Goal: Information Seeking & Learning: Learn about a topic

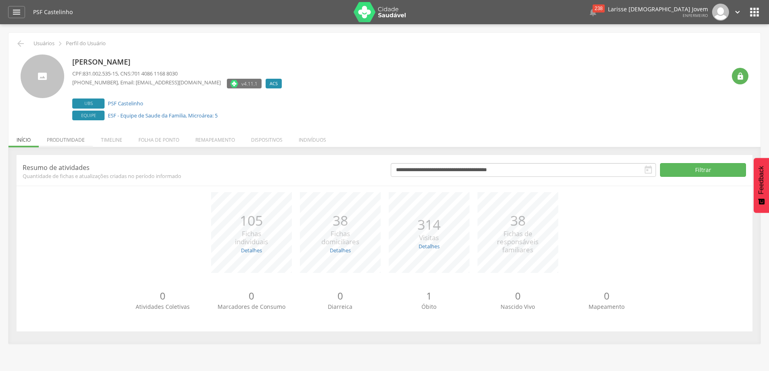
click at [64, 141] on li "Produtividade" at bounding box center [66, 137] width 54 height 19
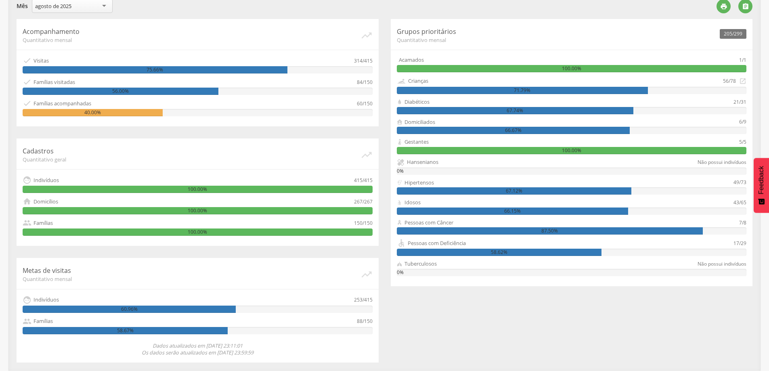
scroll to position [35, 0]
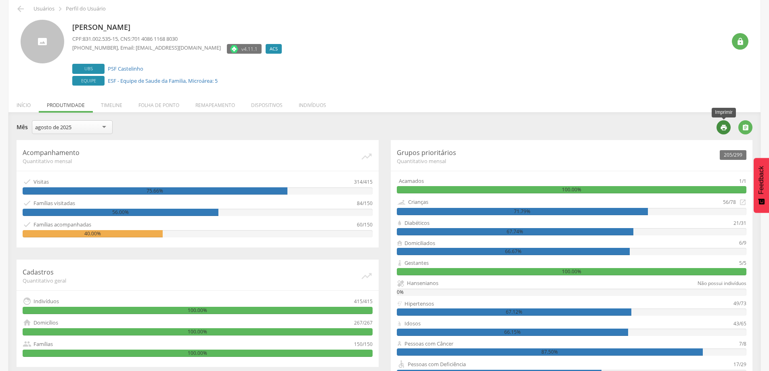
click at [717, 124] on div "" at bounding box center [724, 127] width 14 height 14
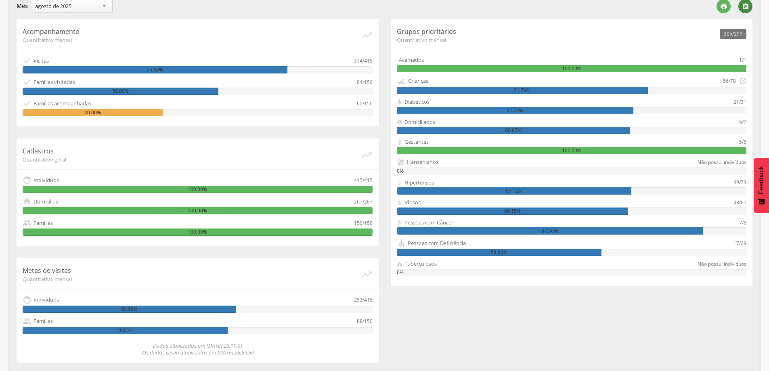
click at [749, 5] on icon "" at bounding box center [745, 6] width 7 height 7
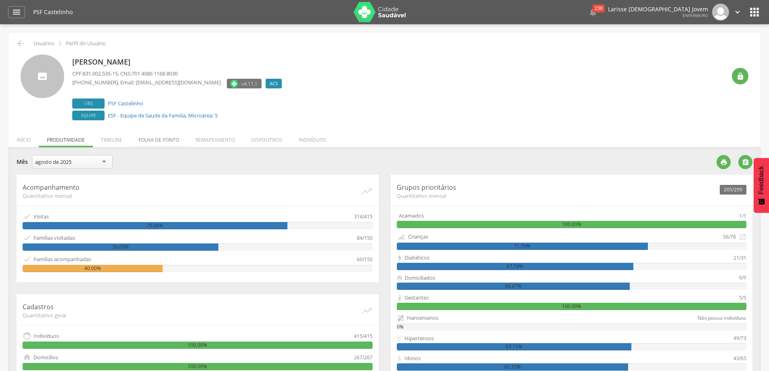
click at [151, 142] on li "Folha de ponto" at bounding box center [158, 137] width 57 height 19
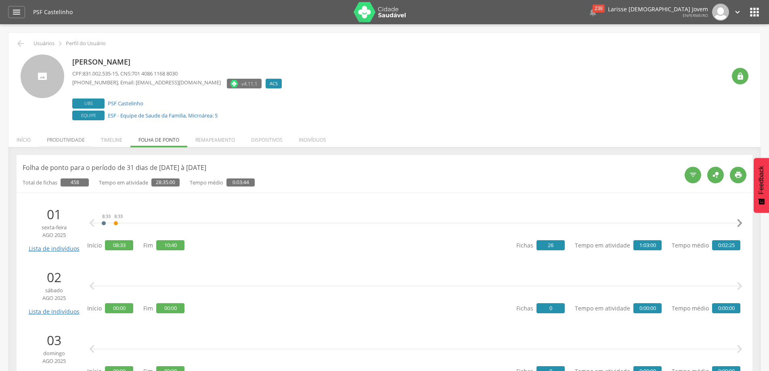
click at [75, 142] on li "Produtividade" at bounding box center [66, 137] width 54 height 19
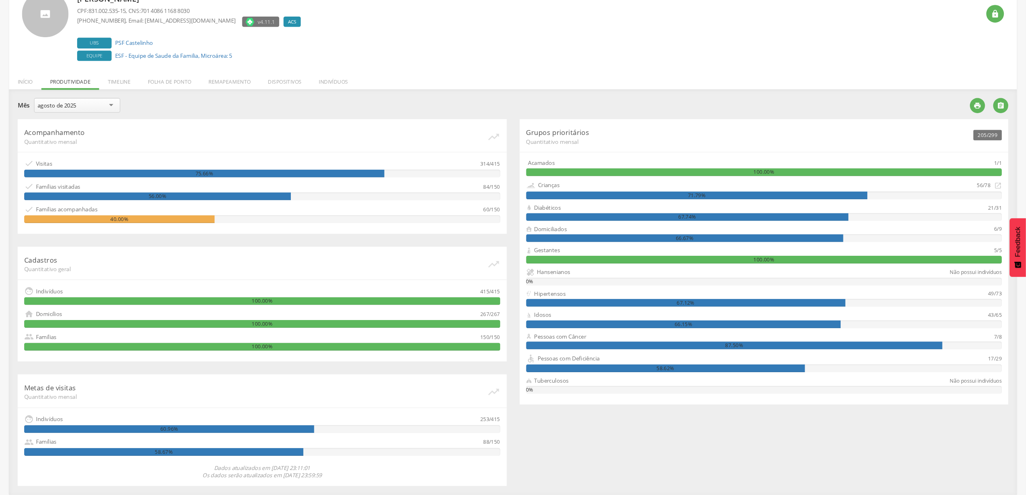
scroll to position [33, 0]
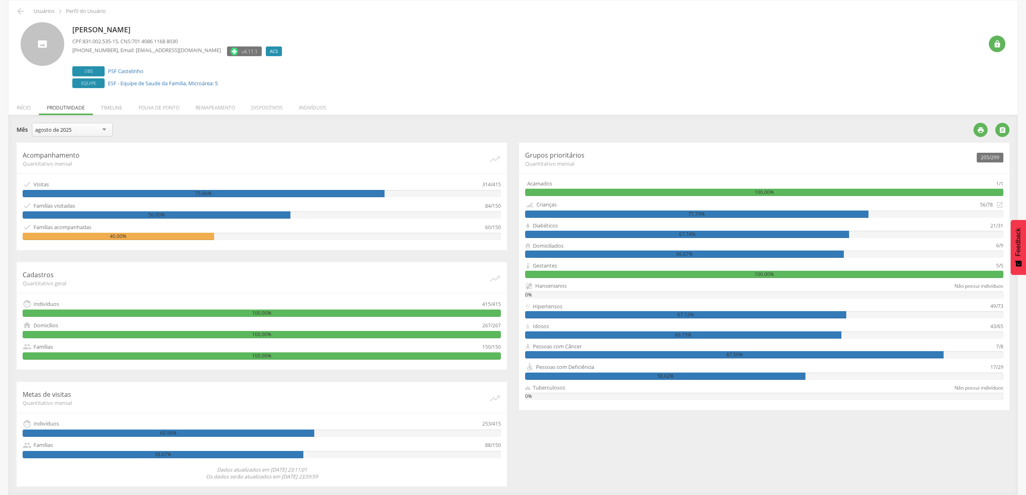
drag, startPoint x: 775, startPoint y: 9, endPoint x: 821, endPoint y: 449, distance: 442.5
click at [769, 371] on div "Acompanhamento Quantitativo mensal   Visitas 314/415 75.66%  Famílias visita…" at bounding box center [512, 315] width 1005 height 344
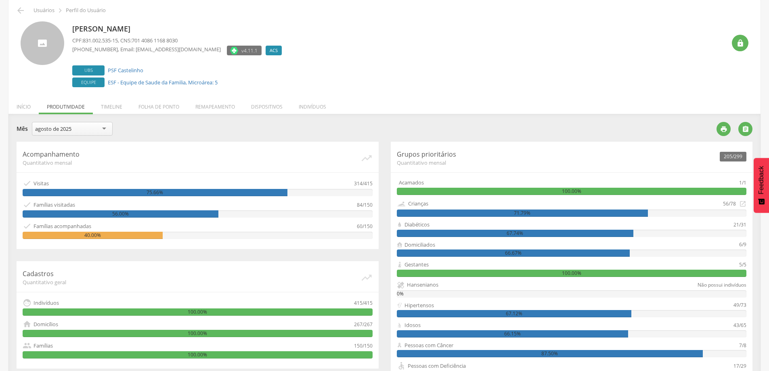
drag, startPoint x: 1033, startPoint y: 0, endPoint x: 381, endPoint y: 70, distance: 655.5
click at [381, 70] on div "Andeilza Duarte Cardoso CPF: 831.002.535-15 , CNS: 701 4086 1168 8030 (73) 9992…" at bounding box center [399, 55] width 654 height 68
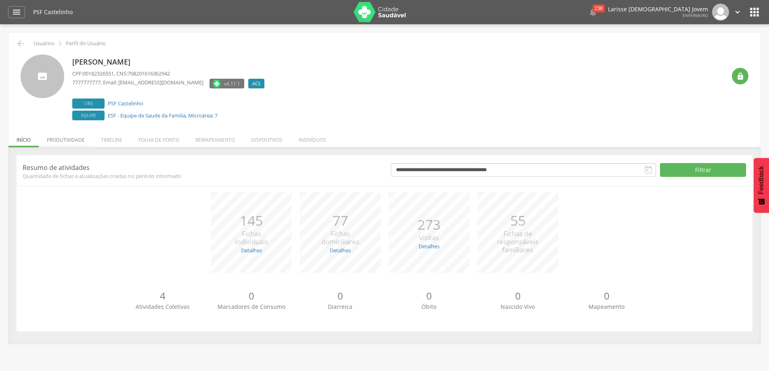
click at [73, 141] on li "Produtividade" at bounding box center [66, 137] width 54 height 19
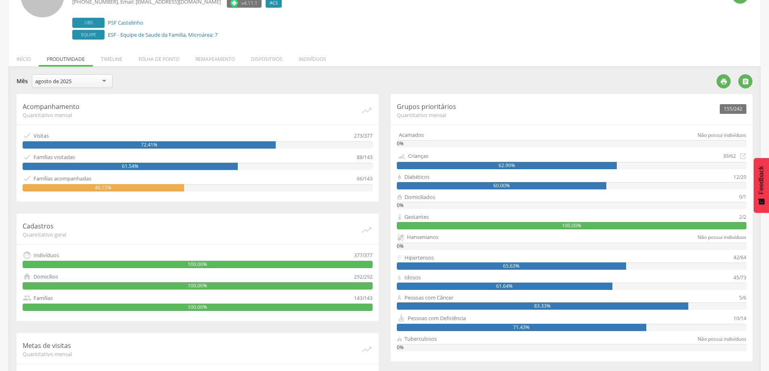
scroll to position [156, 0]
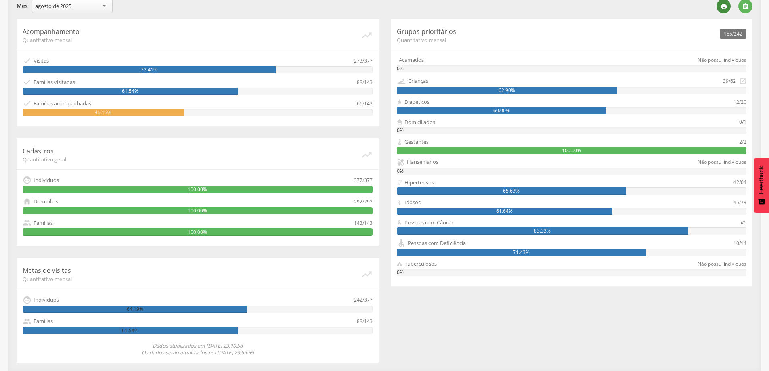
click at [723, 7] on icon "" at bounding box center [723, 6] width 7 height 7
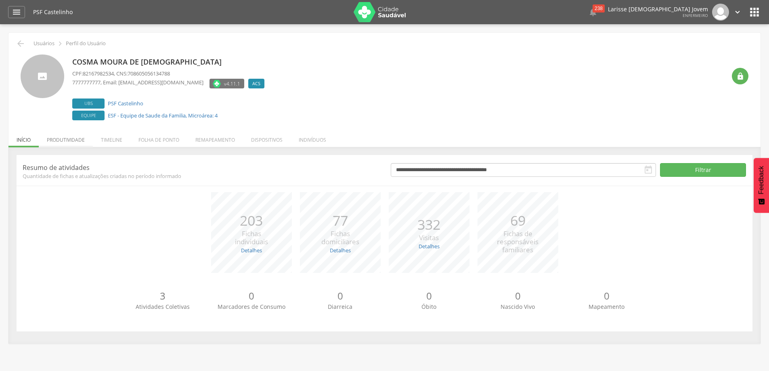
click at [72, 141] on li "Produtividade" at bounding box center [66, 137] width 54 height 19
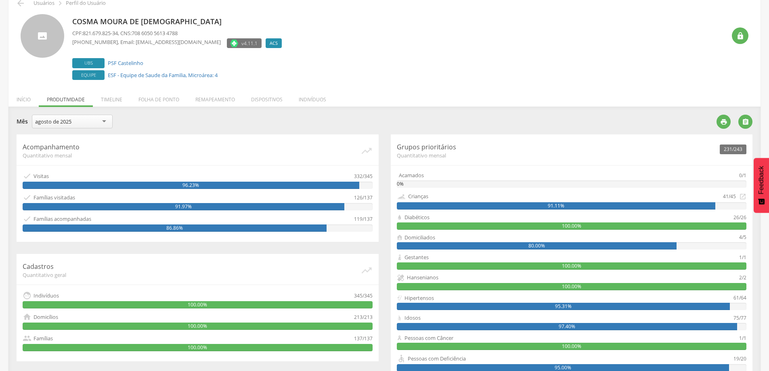
scroll to position [81, 0]
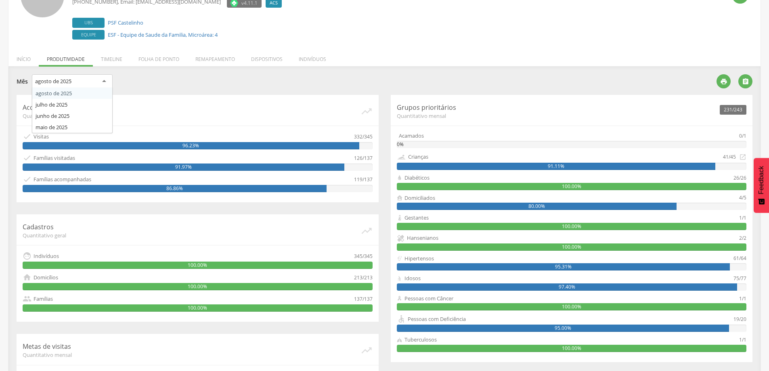
click at [94, 84] on div "agosto de 2025" at bounding box center [72, 81] width 81 height 15
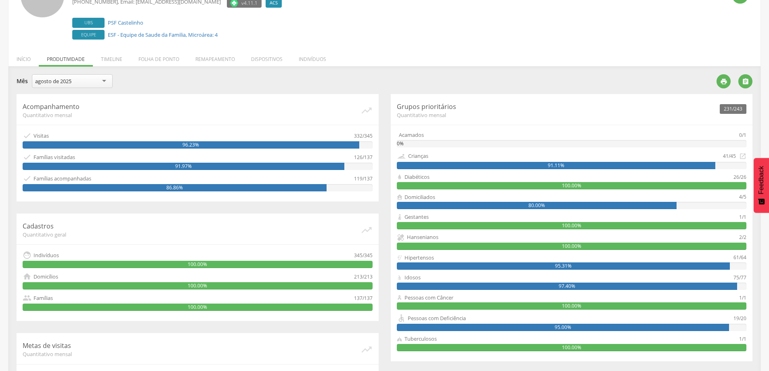
click at [80, 91] on div "**********" at bounding box center [364, 84] width 694 height 20
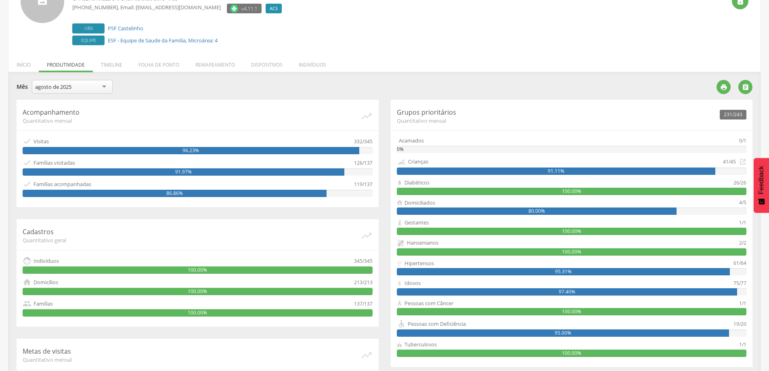
scroll to position [35, 0]
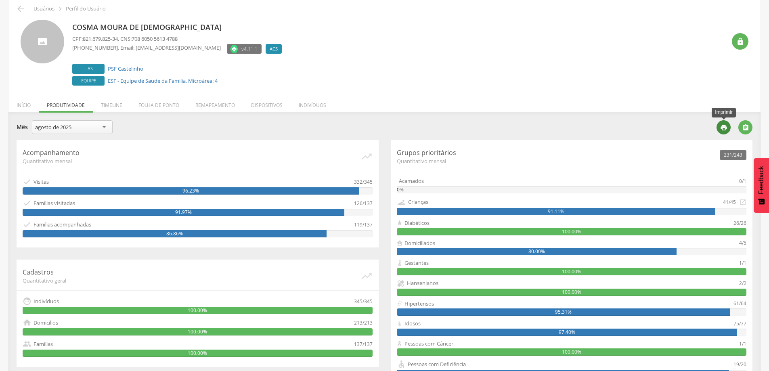
click at [728, 124] on div "" at bounding box center [724, 127] width 14 height 14
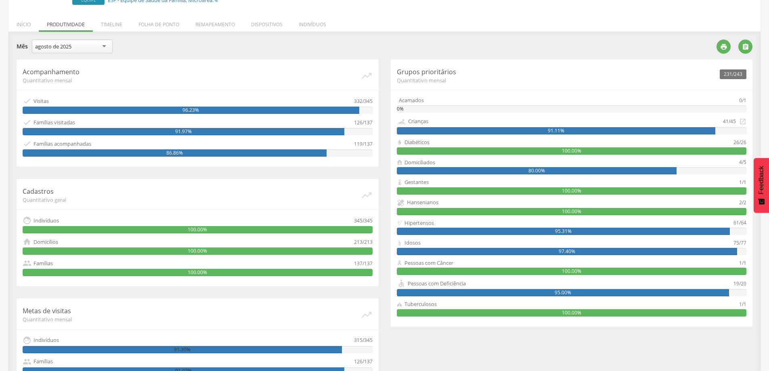
scroll to position [0, 0]
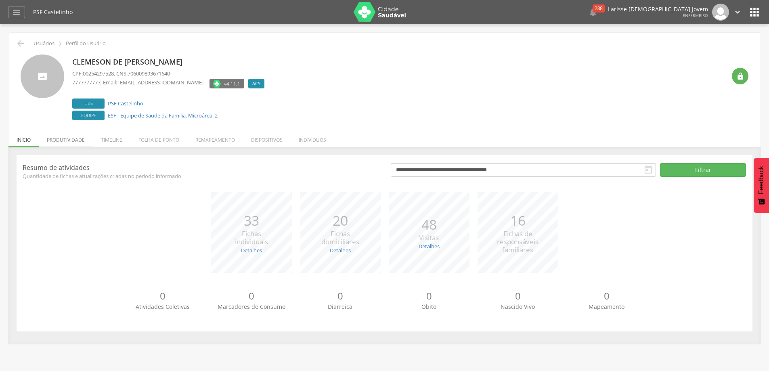
click at [79, 138] on li "Produtividade" at bounding box center [66, 137] width 54 height 19
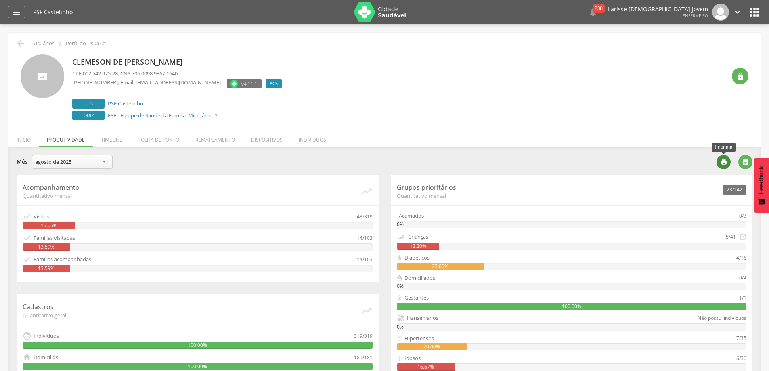
click at [722, 159] on icon "" at bounding box center [723, 162] width 7 height 7
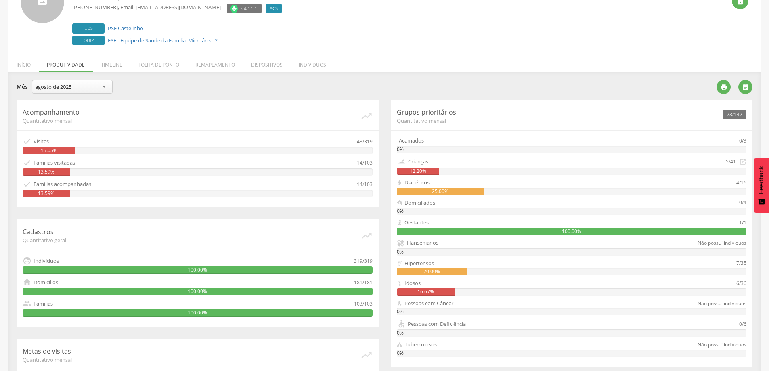
scroll to position [35, 0]
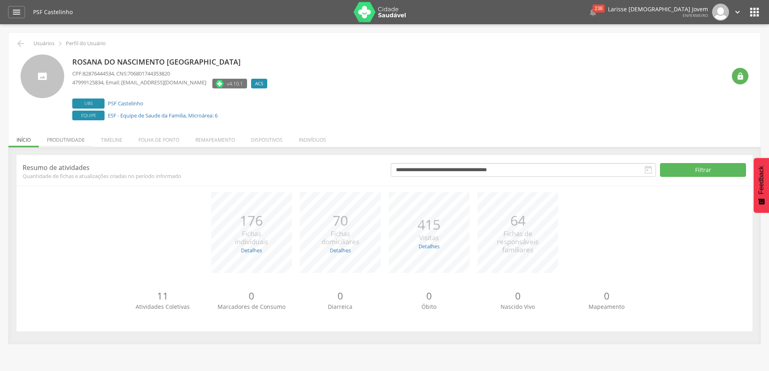
click at [78, 136] on li "Produtividade" at bounding box center [66, 137] width 54 height 19
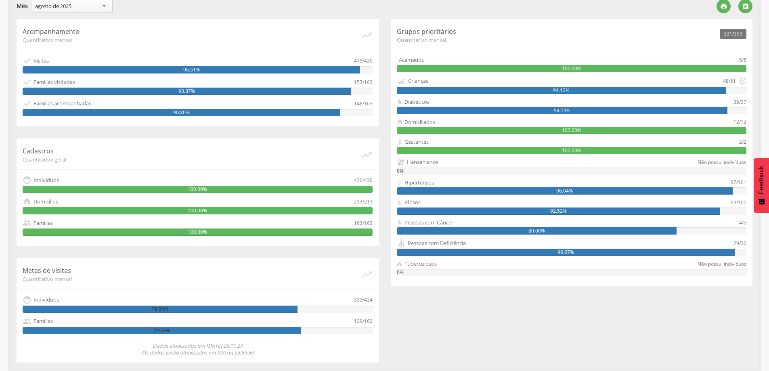
scroll to position [75, 0]
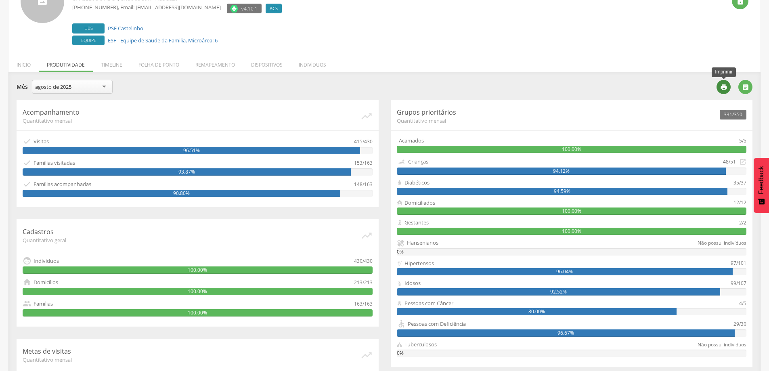
click at [725, 90] on icon "" at bounding box center [723, 87] width 7 height 7
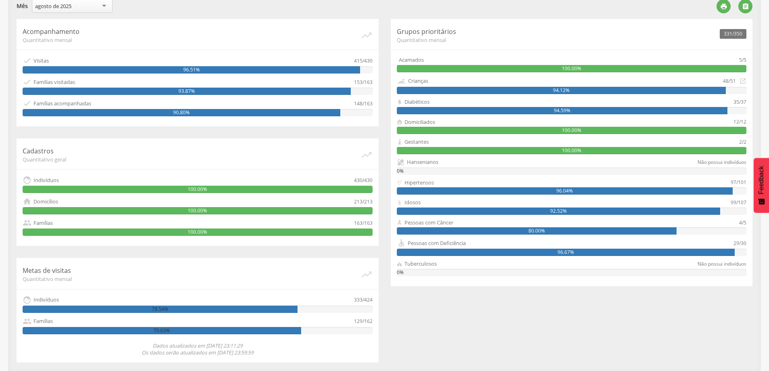
scroll to position [0, 0]
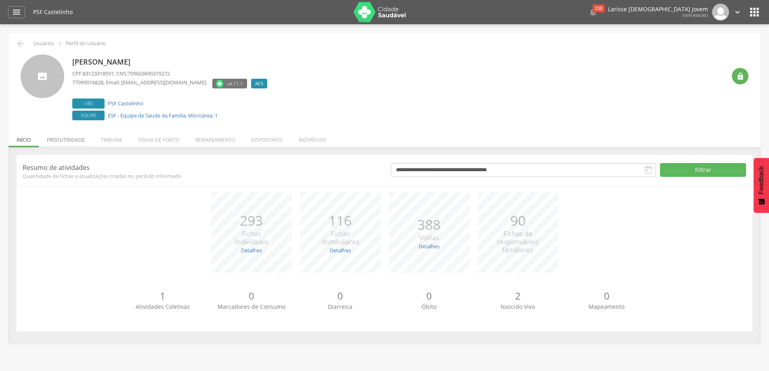
click at [76, 135] on li "Produtividade" at bounding box center [66, 137] width 54 height 19
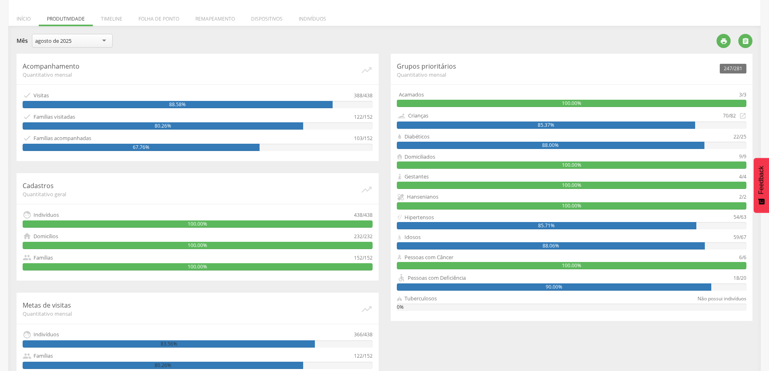
scroll to position [156, 0]
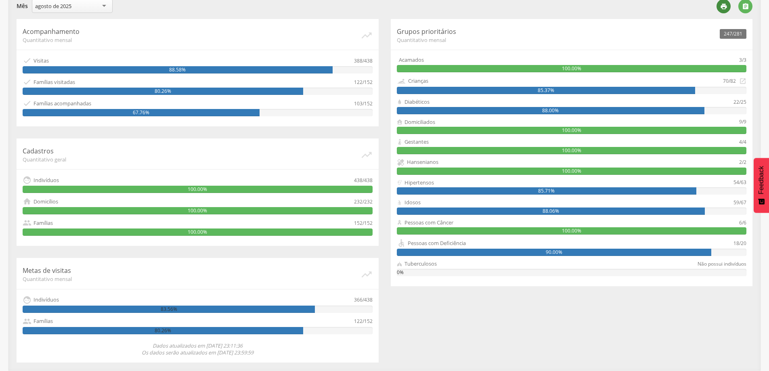
click at [724, 4] on icon "" at bounding box center [723, 6] width 7 height 7
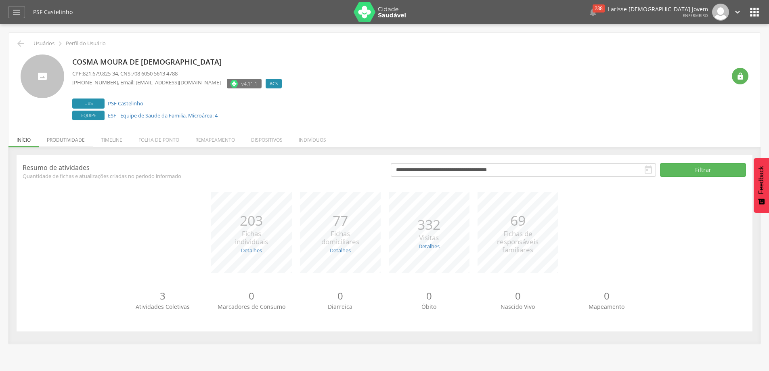
click at [81, 140] on li "Produtividade" at bounding box center [66, 137] width 54 height 19
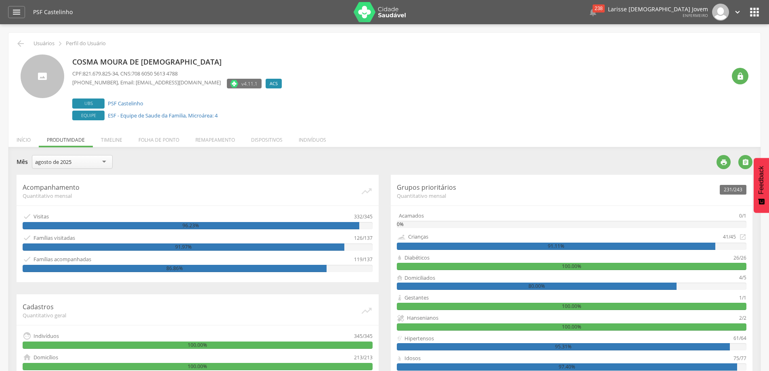
click at [387, 92] on div "Cosma Moura de [DEMOGRAPHIC_DATA] CPF: 821.679.825-34 , CNS: 708 6050 5613 4788…" at bounding box center [399, 89] width 654 height 68
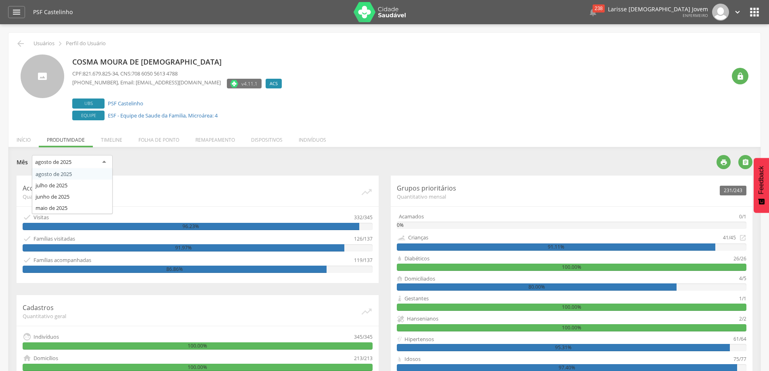
click at [86, 164] on div "agosto de 2025" at bounding box center [72, 162] width 81 height 15
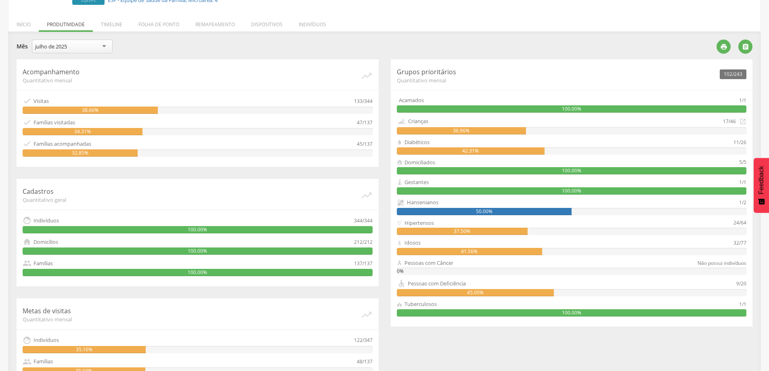
scroll to position [75, 0]
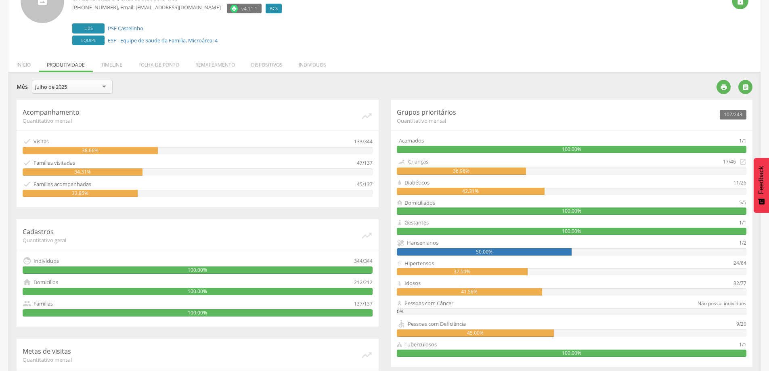
click at [102, 85] on div "julho de 2025" at bounding box center [72, 87] width 81 height 14
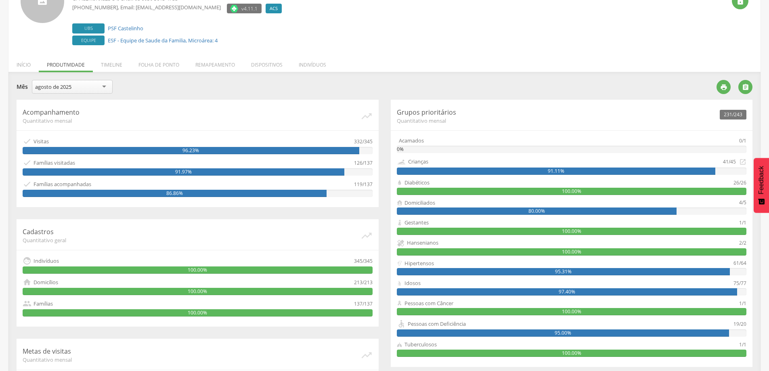
scroll to position [0, 0]
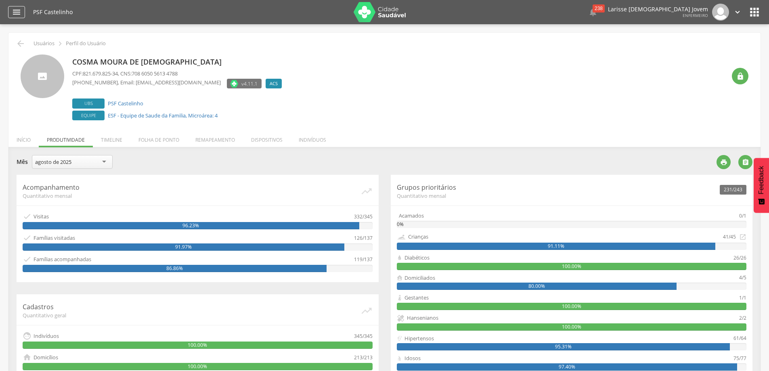
click at [22, 13] on div "" at bounding box center [16, 12] width 17 height 12
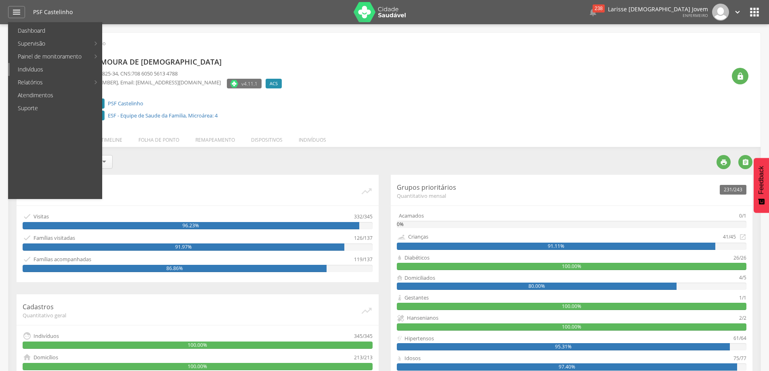
click at [44, 69] on link "Indivíduos" at bounding box center [56, 69] width 92 height 13
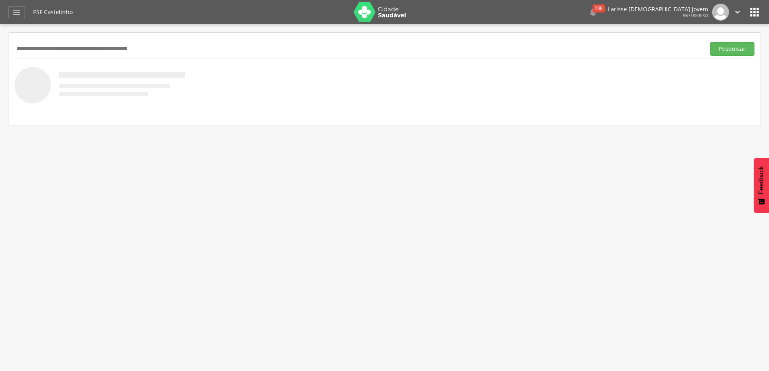
click at [115, 49] on input "text" at bounding box center [359, 49] width 688 height 14
type input "**********"
click at [710, 42] on button "Pesquisar" at bounding box center [732, 49] width 44 height 14
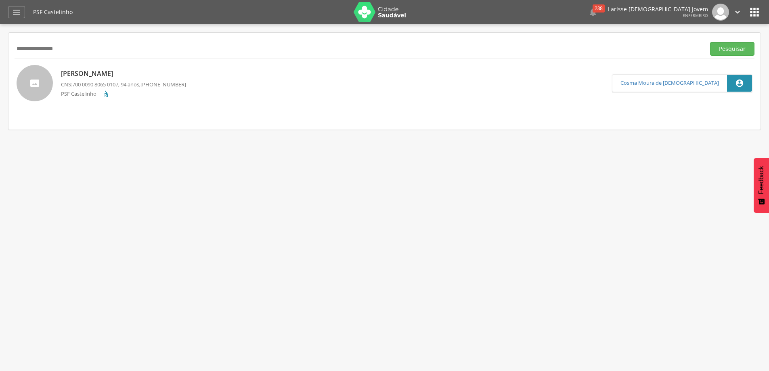
click at [157, 69] on p "Perminio Felizardo Dá Silva" at bounding box center [123, 73] width 125 height 9
type input "**********"
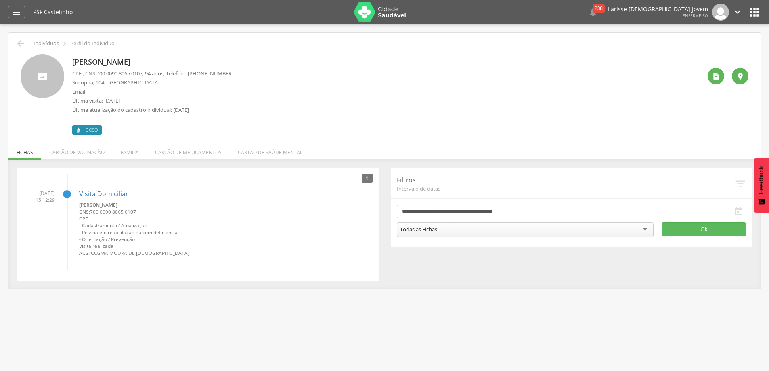
click at [366, 174] on div "1" at bounding box center [367, 178] width 11 height 9
click at [197, 153] on li "Cartão de medicamentos" at bounding box center [188, 150] width 83 height 19
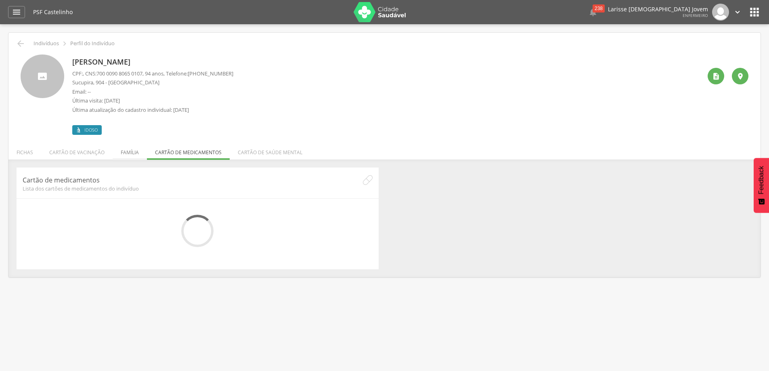
click at [130, 150] on li "Família" at bounding box center [130, 150] width 34 height 19
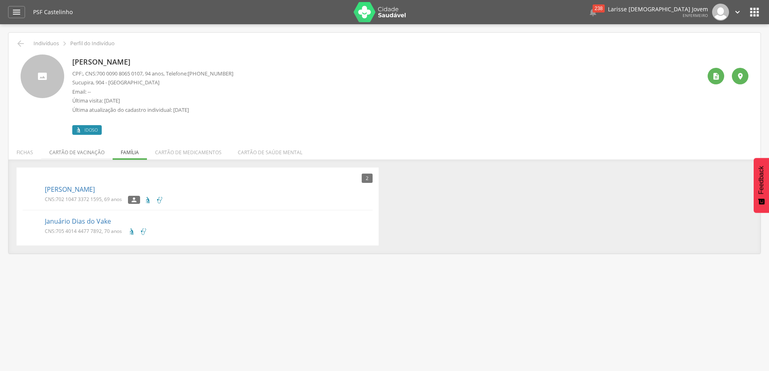
click at [85, 155] on li "Cartão de vacinação" at bounding box center [76, 150] width 71 height 19
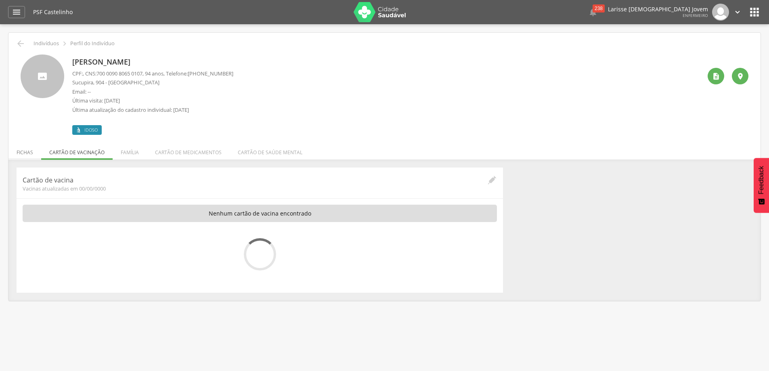
click at [19, 153] on li "Fichas" at bounding box center [24, 150] width 33 height 19
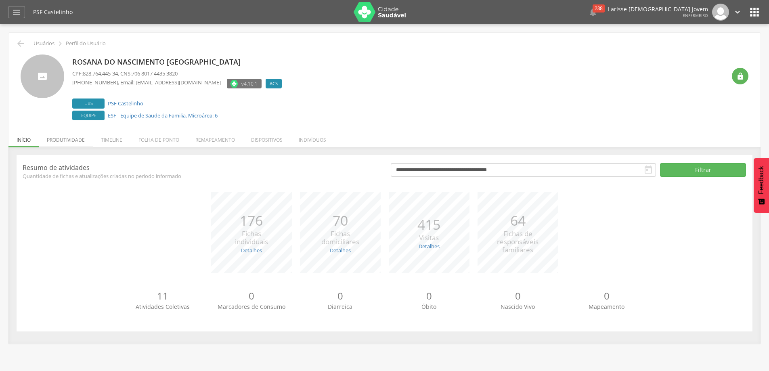
click at [75, 137] on li "Produtividade" at bounding box center [66, 137] width 54 height 19
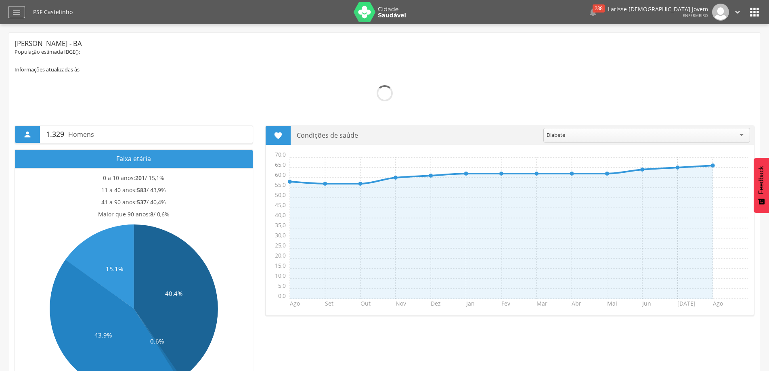
click at [14, 12] on icon "" at bounding box center [17, 12] width 10 height 10
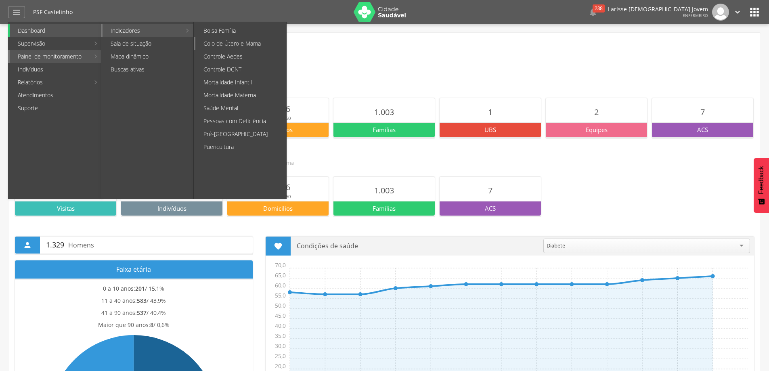
click at [246, 44] on link "Colo de Útero e Mama" at bounding box center [240, 43] width 91 height 13
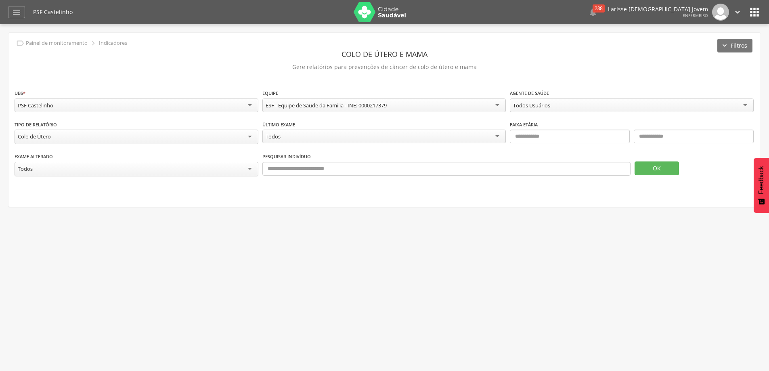
click at [577, 106] on div "Todos Usuários" at bounding box center [632, 106] width 244 height 14
click at [666, 105] on div "Todos Usuários" at bounding box center [632, 106] width 244 height 14
click at [346, 133] on div "Todos" at bounding box center [384, 137] width 244 height 15
click at [298, 246] on div " Supervisão  Distritos  Ubs Coordenador: - [PERSON_NAME] / BA Intervalo de T…" at bounding box center [384, 209] width 769 height 371
click at [417, 133] on div "Todos" at bounding box center [384, 137] width 244 height 14
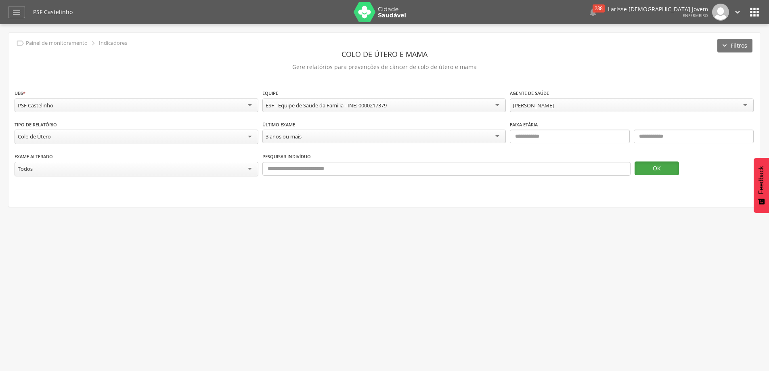
click at [661, 167] on button "OK" at bounding box center [657, 169] width 44 height 14
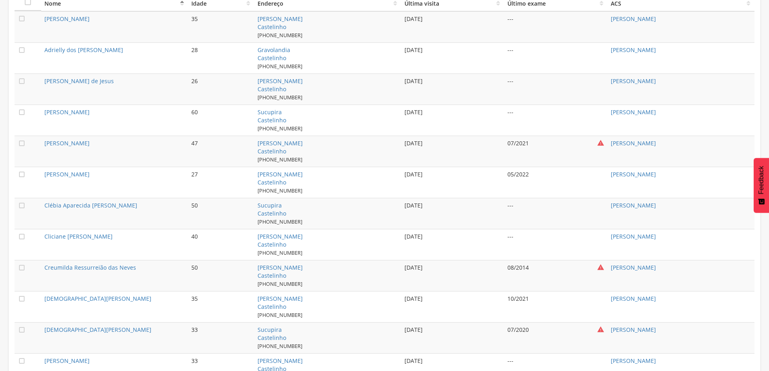
scroll to position [242, 0]
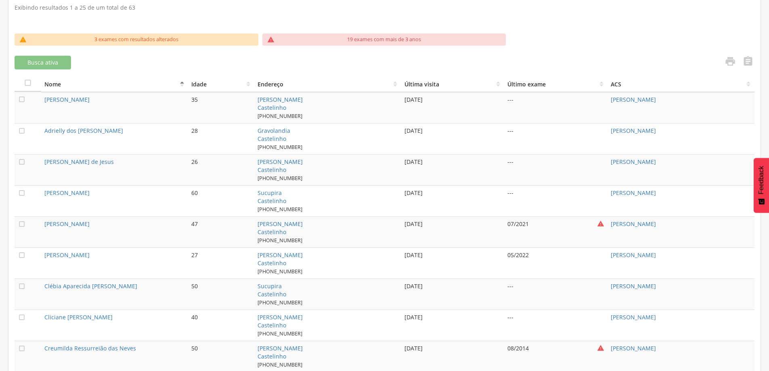
click at [510, 80] on th "Último exame" at bounding box center [555, 84] width 103 height 17
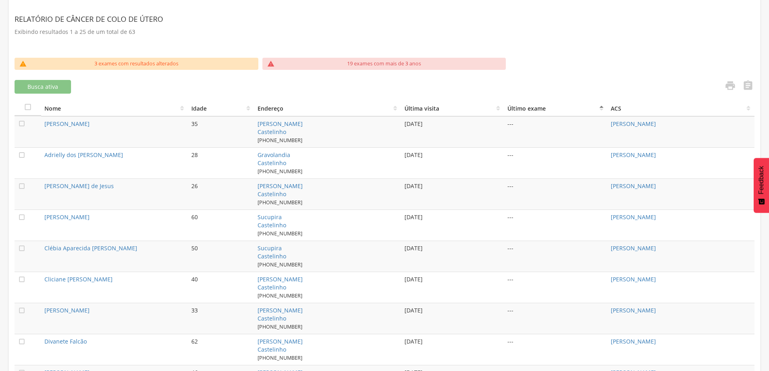
scroll to position [16, 0]
